Goal: Transaction & Acquisition: Purchase product/service

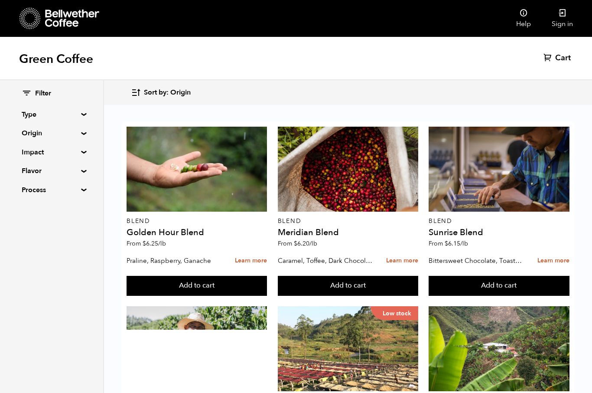
scroll to position [4, 0]
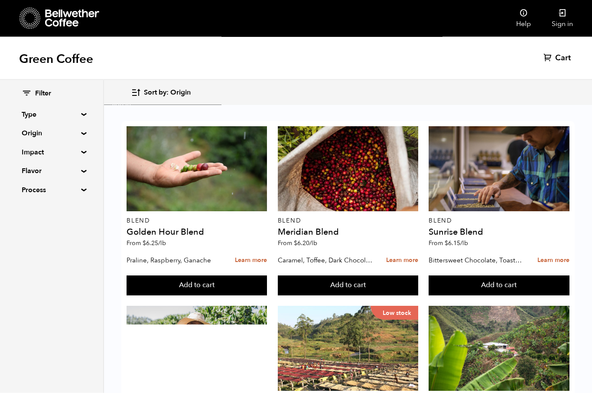
scroll to position [716, 0]
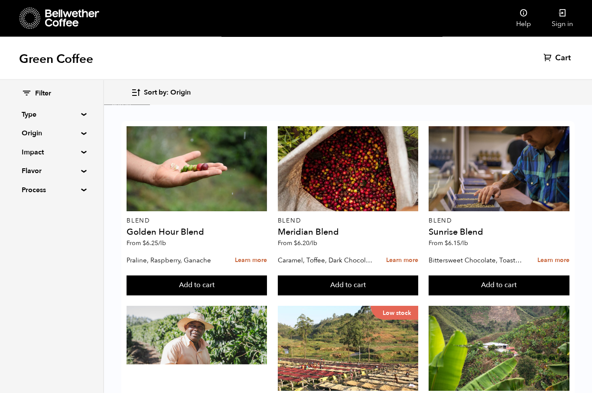
scroll to position [355, 0]
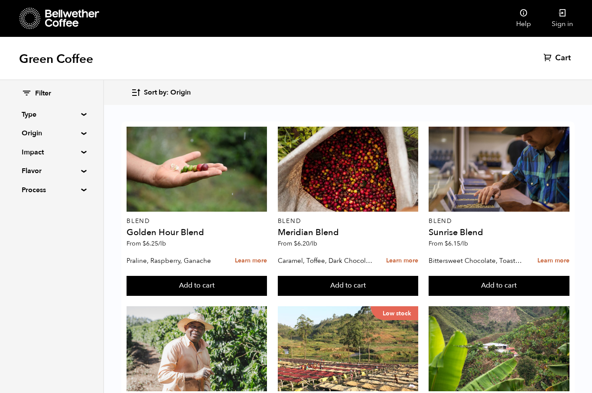
click at [267, 290] on button "Add to cart" at bounding box center [197, 286] width 140 height 20
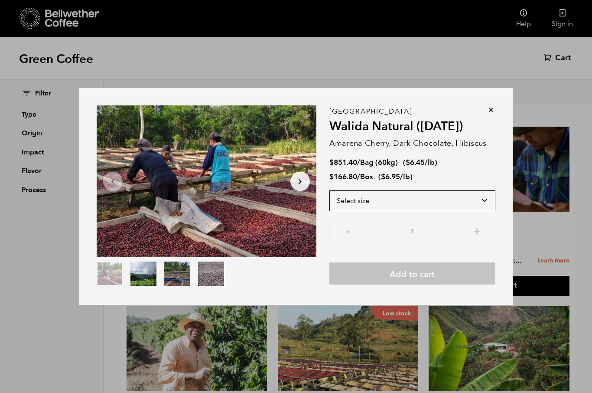
click at [425, 211] on select "Select size Bag (60kg) (132 lbs) Box (24 lbs)" at bounding box center [412, 200] width 166 height 21
select select "box"
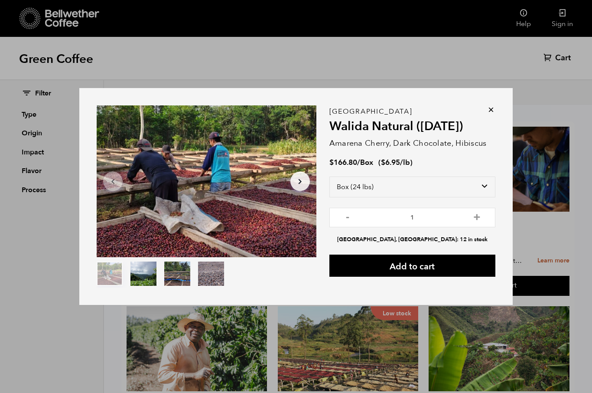
click at [430, 277] on button "Add to cart" at bounding box center [412, 265] width 166 height 22
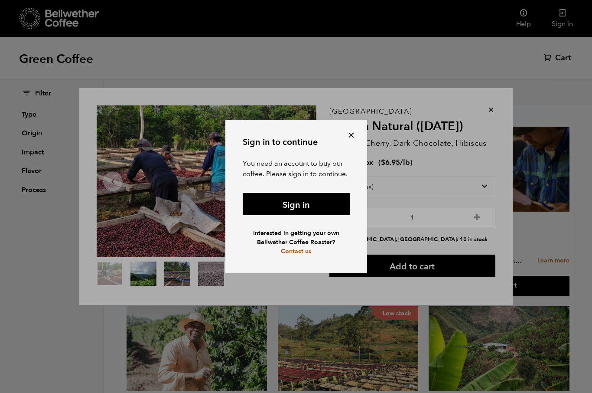
click at [355, 140] on button at bounding box center [351, 135] width 10 height 10
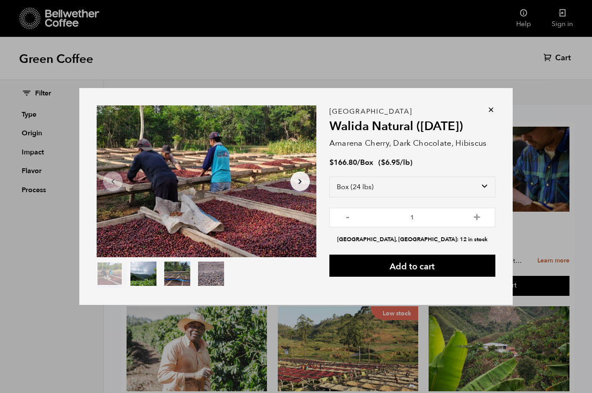
click at [435, 277] on button "Add to cart" at bounding box center [412, 265] width 166 height 22
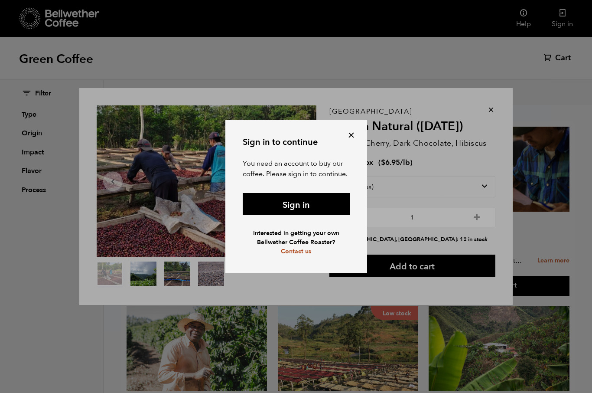
click at [320, 215] on link "Sign in" at bounding box center [296, 204] width 107 height 22
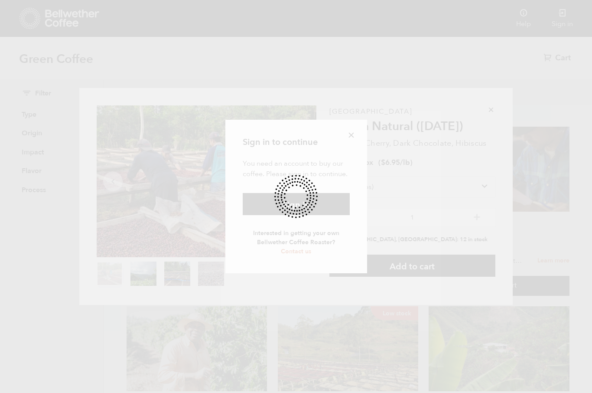
scroll to position [385, 0]
click at [491, 347] on div at bounding box center [296, 196] width 592 height 393
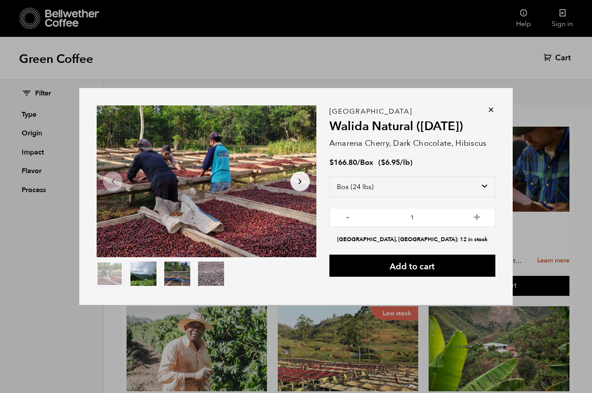
click at [71, 327] on div "Item 1 of 4 Arrow Left Arrow Right item 0 item 1 item 2 item 3 Item 1 of 4 East…" at bounding box center [296, 196] width 592 height 393
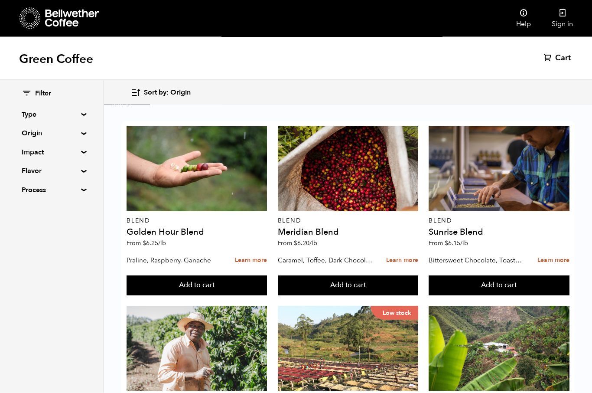
scroll to position [463, 0]
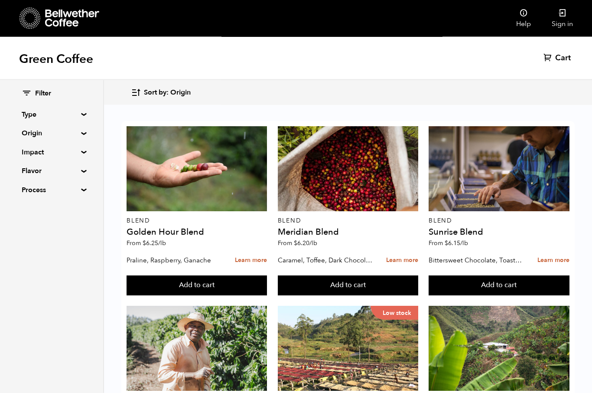
scroll to position [796, 0]
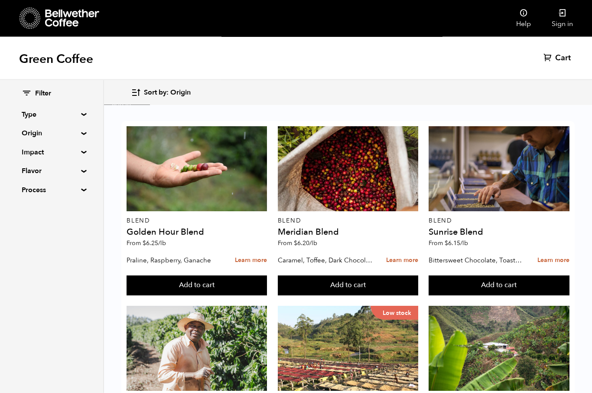
scroll to position [263, 0]
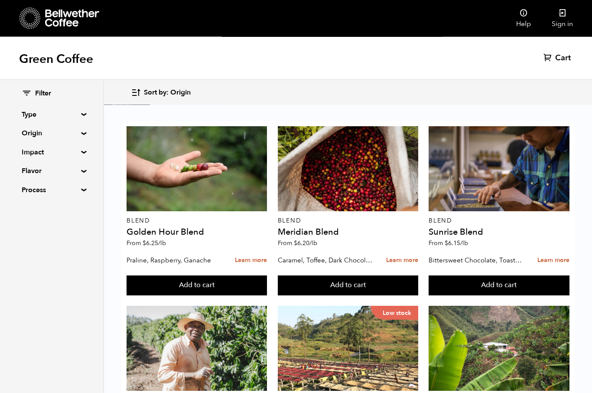
scroll to position [561, 0]
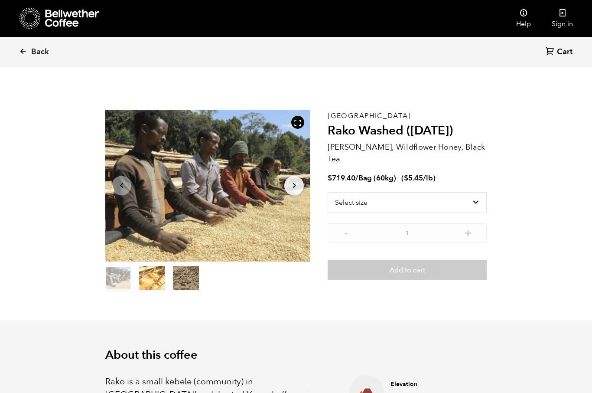
scroll to position [377, 371]
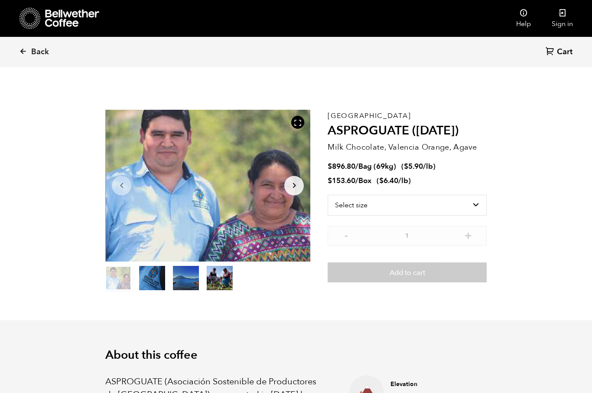
scroll to position [377, 371]
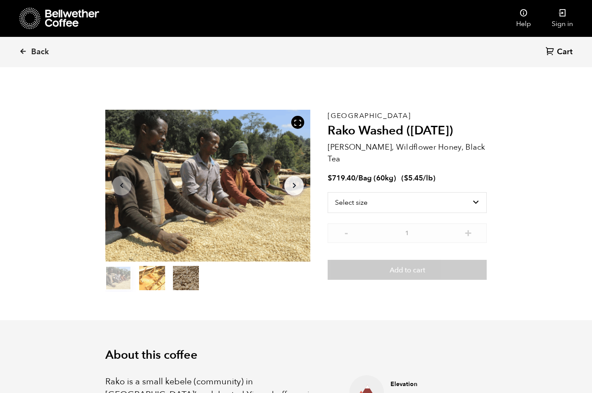
scroll to position [377, 371]
click at [374, 192] on select "Select size Bag (60kg) (132 lbs)" at bounding box center [407, 202] width 159 height 21
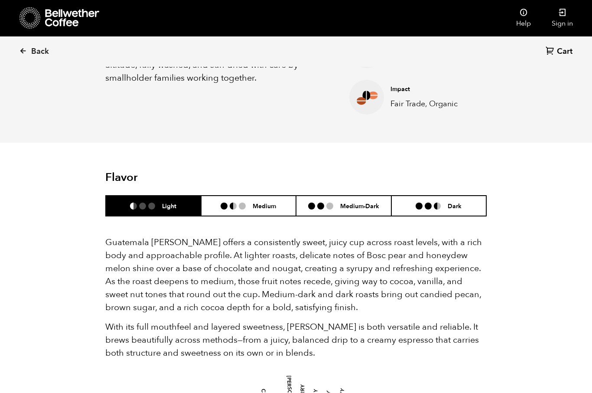
scroll to position [434, 0]
